Goal: Check status: Check status

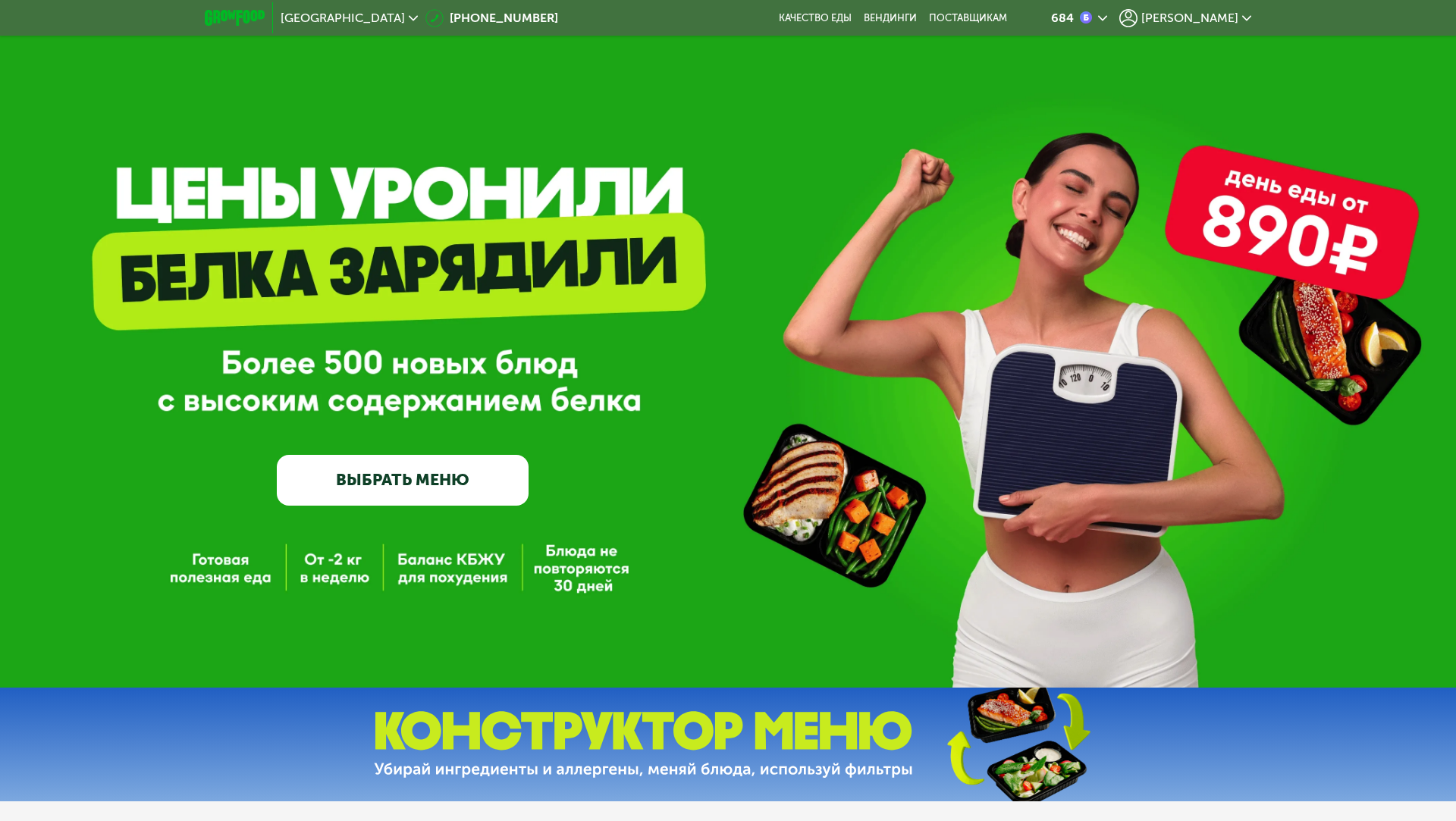
click at [1227, 15] on span "Денис" at bounding box center [1189, 19] width 97 height 12
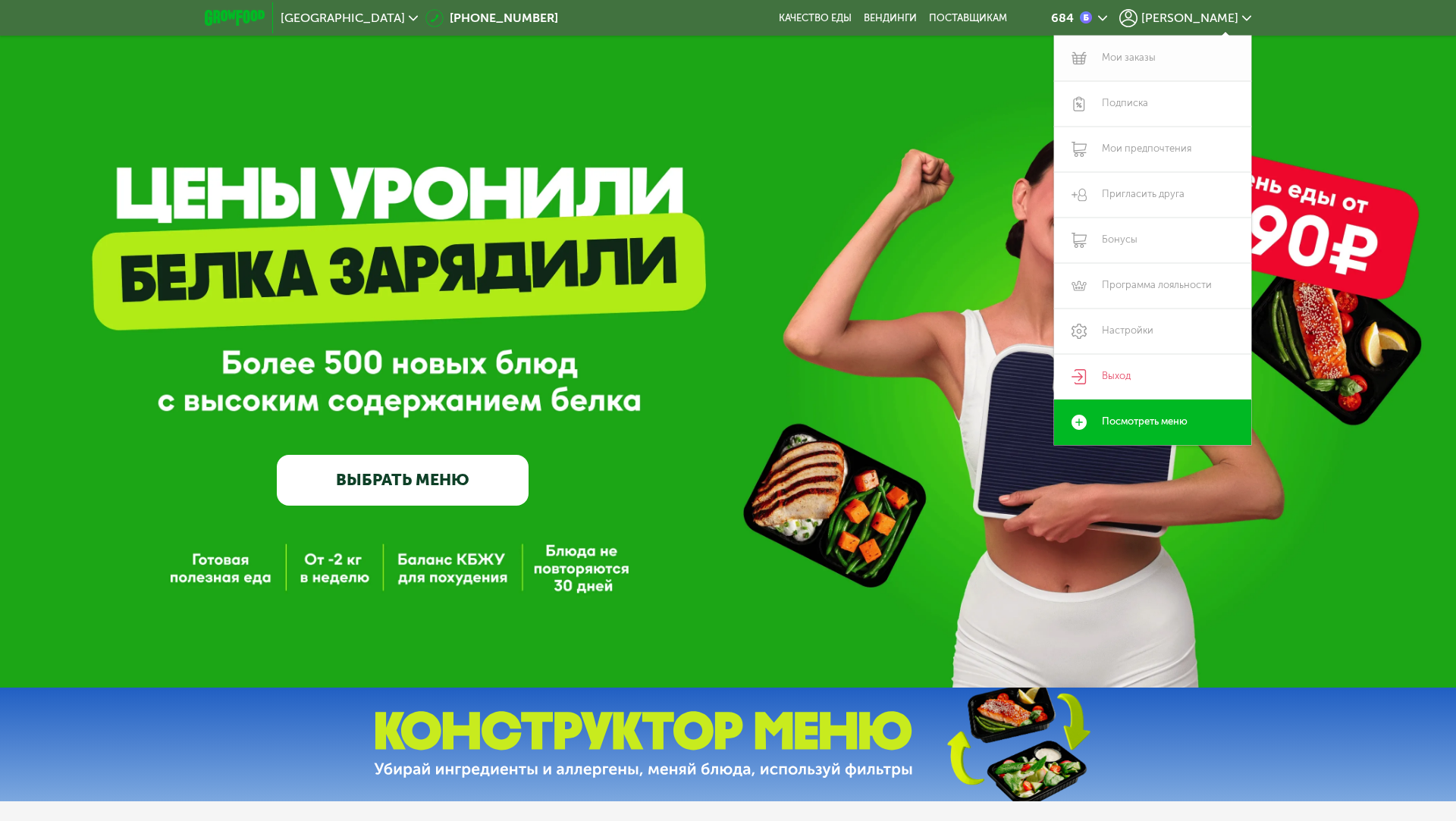
click at [1198, 71] on link "Мои заказы" at bounding box center [1152, 58] width 197 height 45
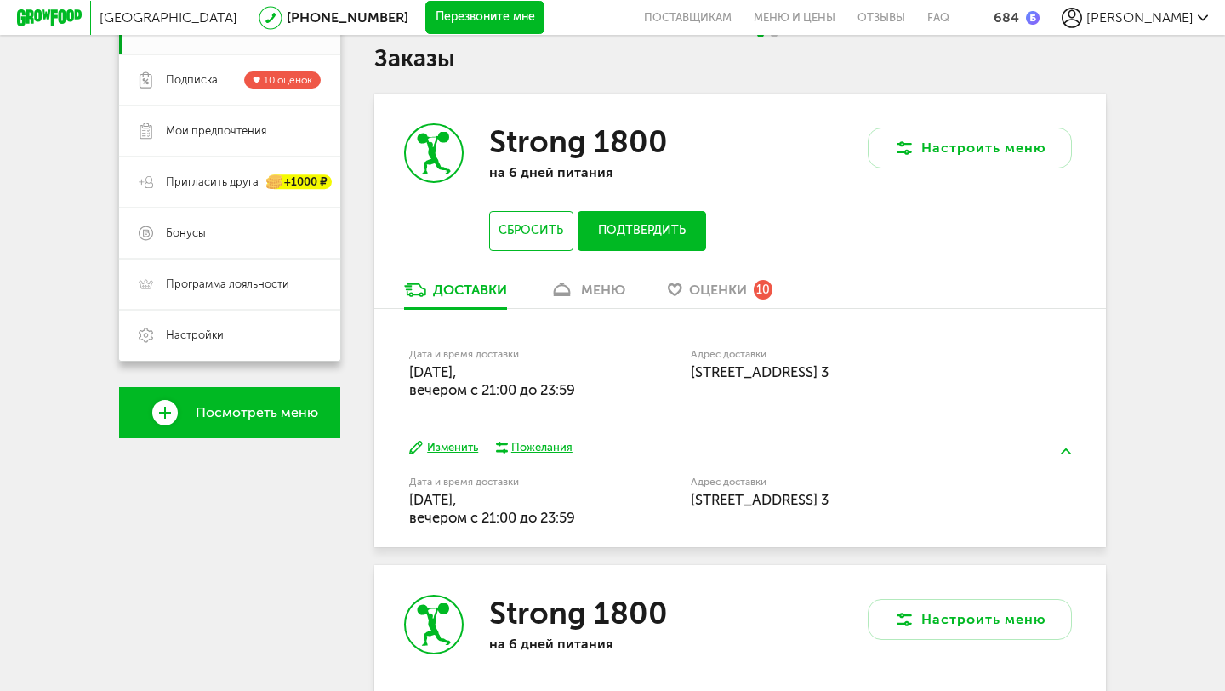
scroll to position [281, 0]
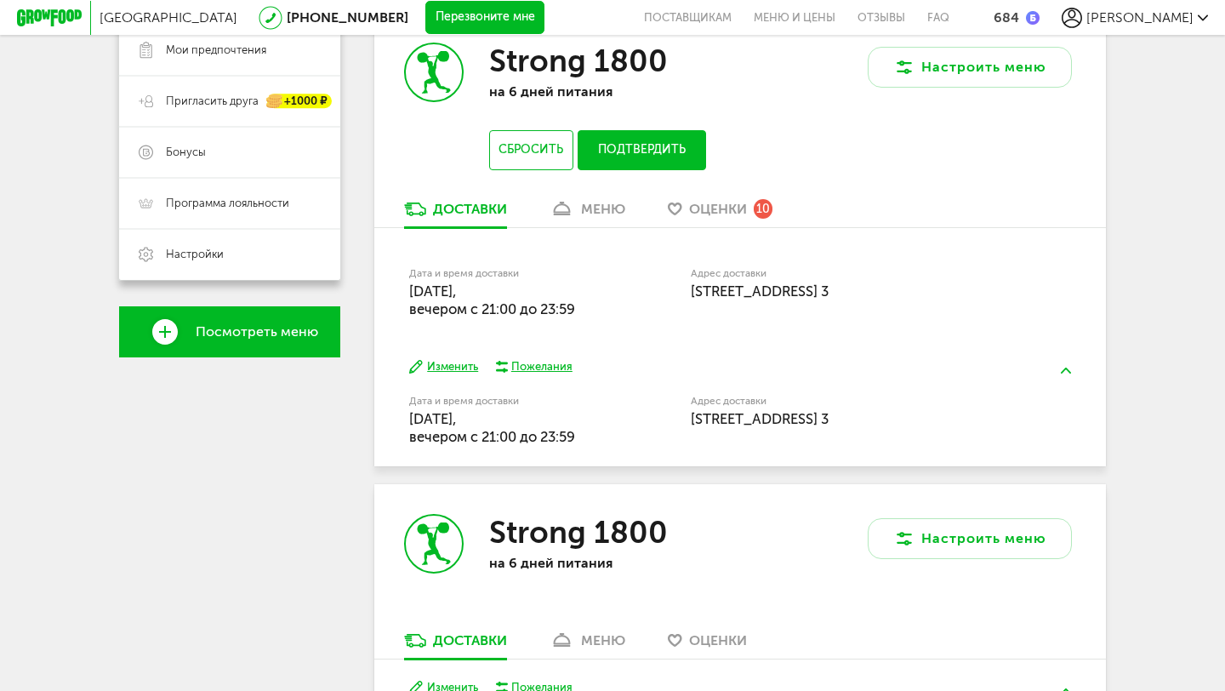
click at [598, 210] on div "меню" at bounding box center [603, 209] width 44 height 16
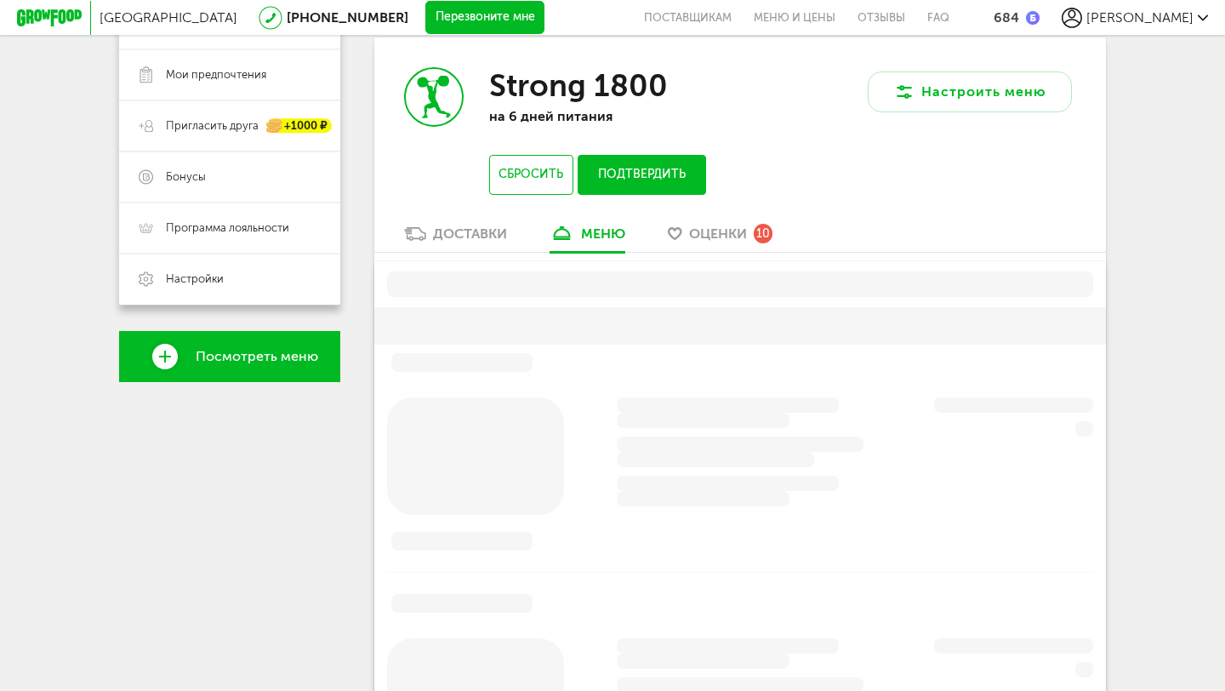
scroll to position [333, 0]
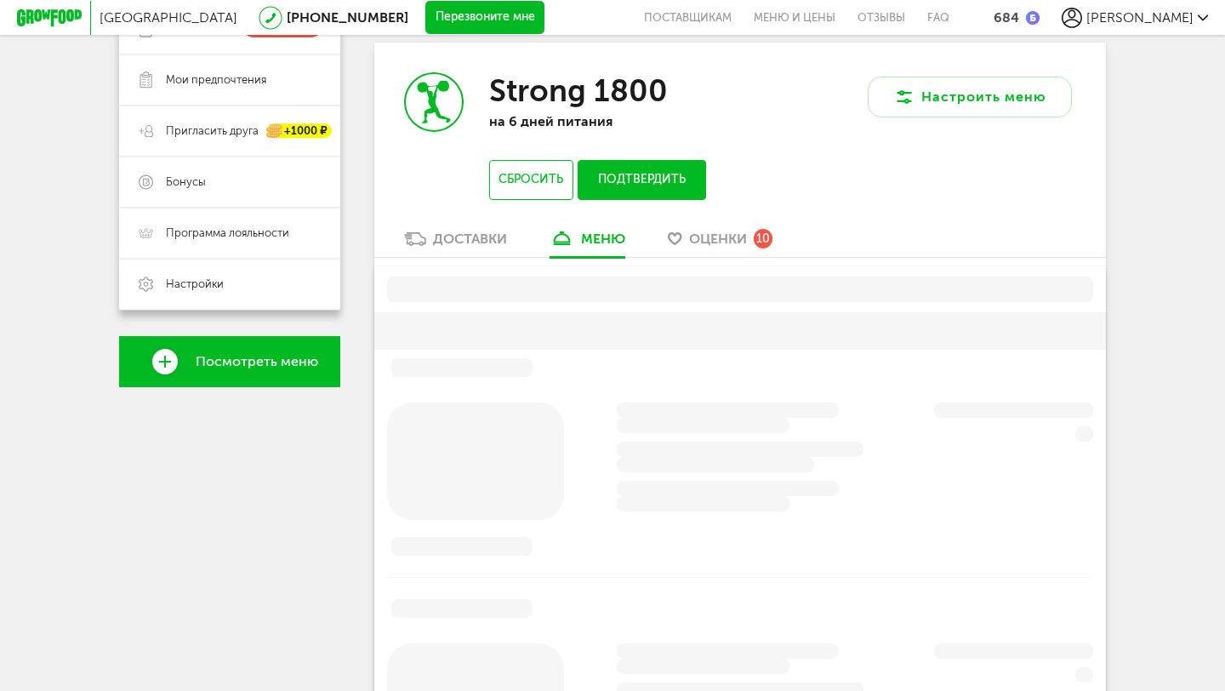
click at [651, 184] on button "Подтвердить" at bounding box center [642, 180] width 128 height 40
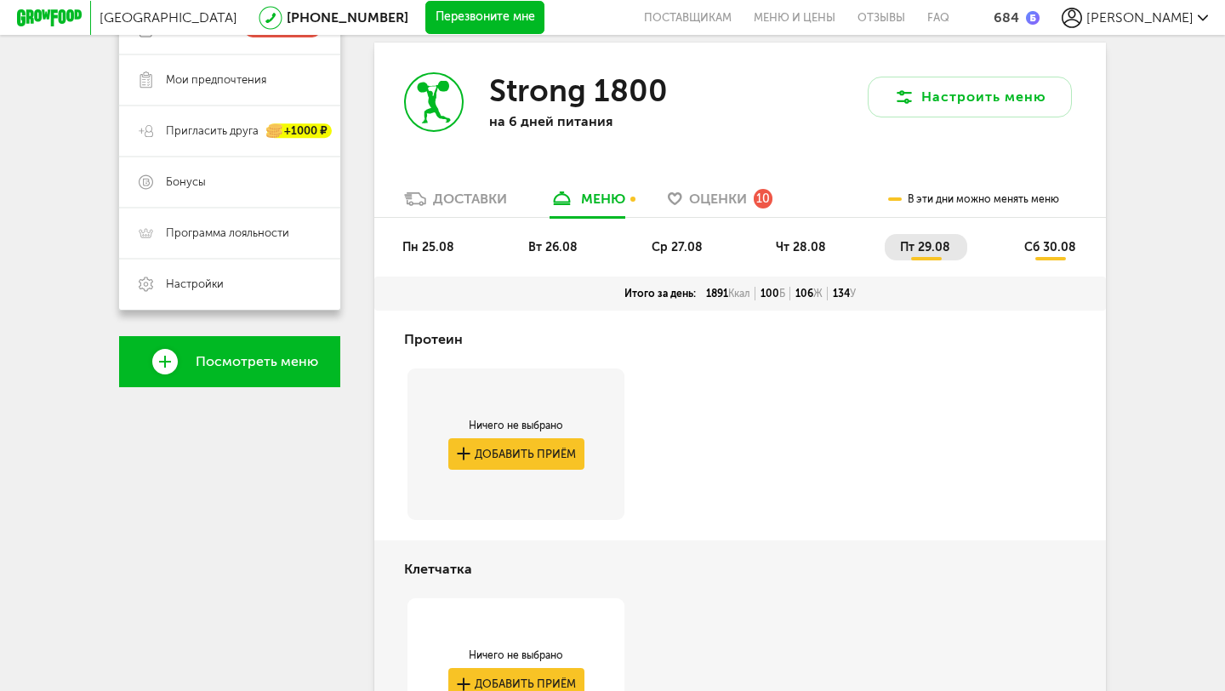
click at [532, 245] on span "вт 26.08" at bounding box center [552, 247] width 49 height 14
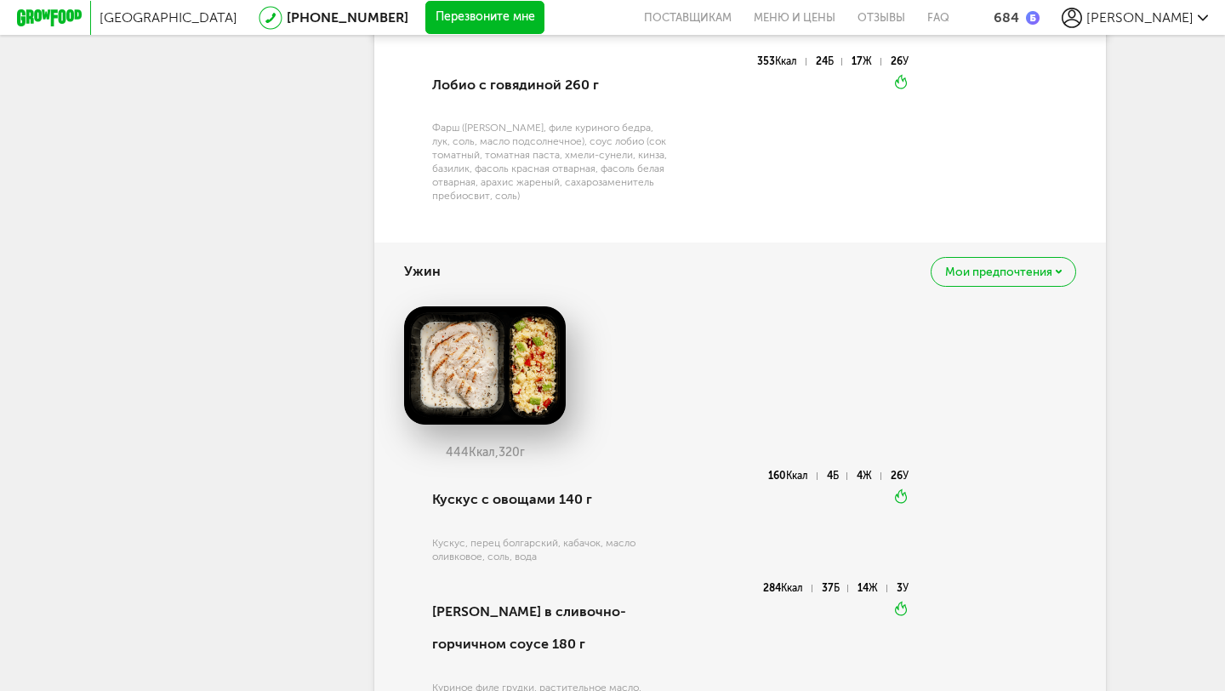
scroll to position [1796, 0]
